Goal: Find specific page/section: Find specific page/section

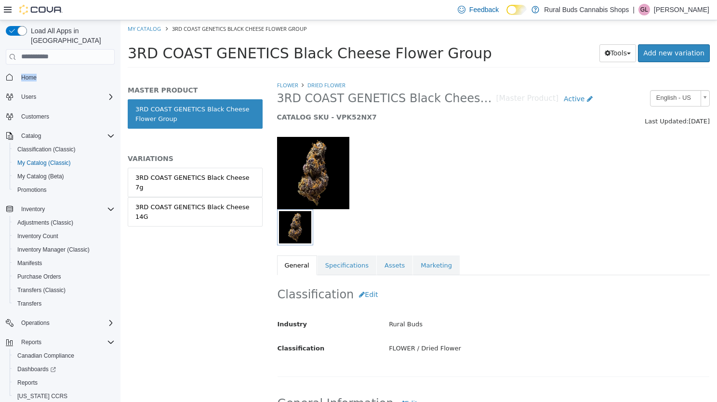
scroll to position [48, 0]
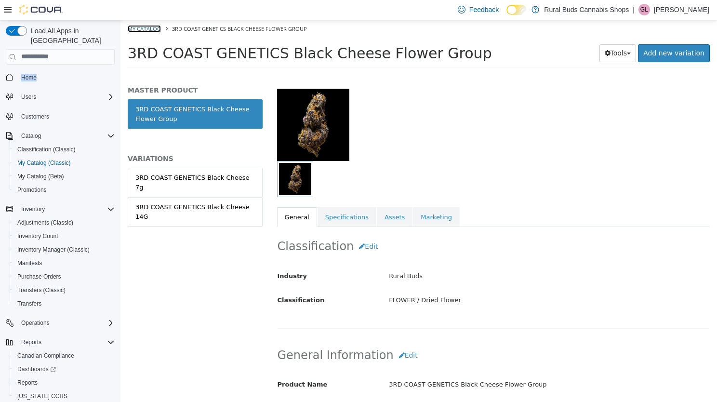
drag, startPoint x: 143, startPoint y: 28, endPoint x: 253, endPoint y: 21, distance: 110.7
click at [143, 28] on link "My Catalog" at bounding box center [144, 28] width 33 height 7
select select "**********"
